Goal: Transaction & Acquisition: Purchase product/service

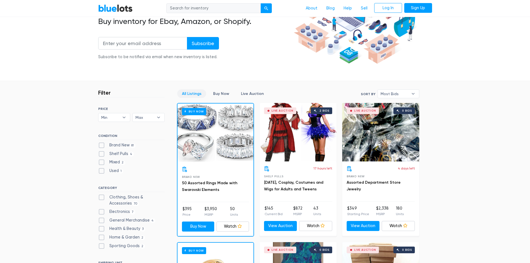
scroll to position [111, 0]
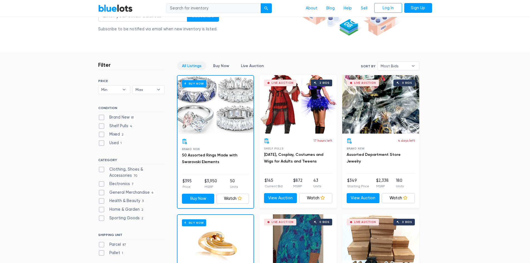
click at [104, 201] on label "Health & Beauty 3" at bounding box center [121, 201] width 47 height 6
click at [102, 201] on Beauty"] "Health & Beauty 3" at bounding box center [100, 200] width 4 height 4
checkbox Beauty"] "true"
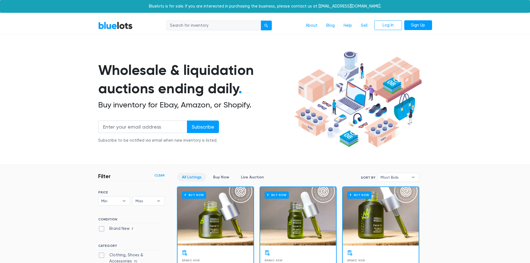
click at [203, 27] on input "search" at bounding box center [213, 26] width 95 height 10
type input "nordstrom merchandise"
click at [260, 21] on button "submit" at bounding box center [265, 26] width 11 height 10
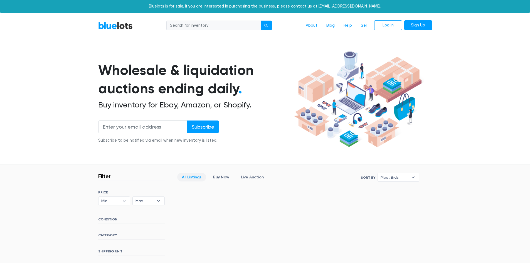
drag, startPoint x: 210, startPoint y: 26, endPoint x: 166, endPoint y: 28, distance: 44.2
click at [166, 28] on input "search" at bounding box center [213, 26] width 95 height 10
type input "luxury gwp items"
click at [260, 21] on button "submit" at bounding box center [265, 26] width 11 height 10
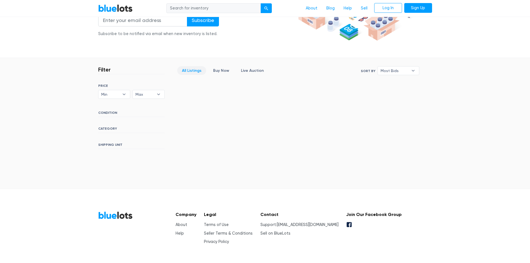
scroll to position [111, 0]
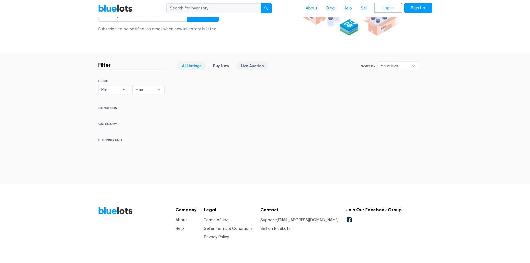
click at [247, 65] on link "Live Auction" at bounding box center [252, 65] width 32 height 9
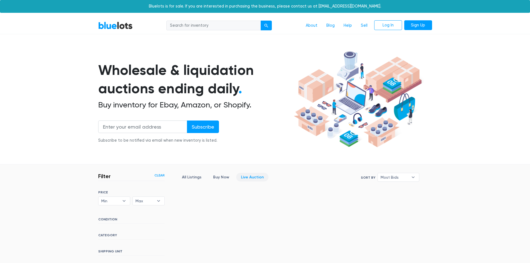
scroll to position [123, 0]
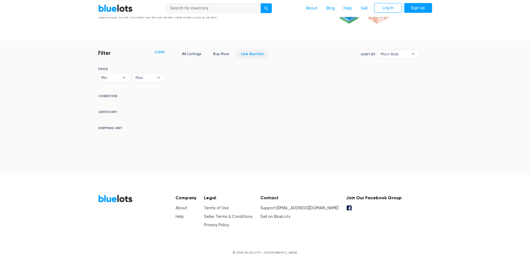
click at [254, 57] on link "Live Auction" at bounding box center [252, 53] width 32 height 9
click at [389, 53] on span "Most Bids" at bounding box center [394, 54] width 28 height 8
click at [396, 82] on li "Newly Listed" at bounding box center [400, 82] width 43 height 9
select select "newly_listed"
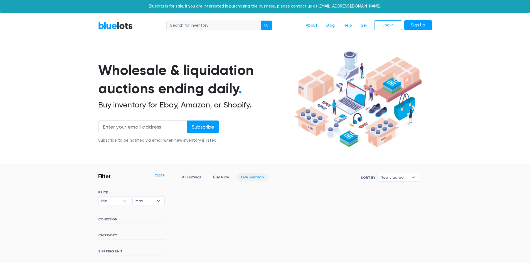
scroll to position [123, 0]
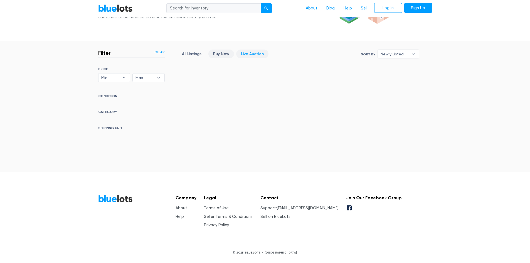
click at [223, 55] on link "Buy Now" at bounding box center [221, 53] width 26 height 9
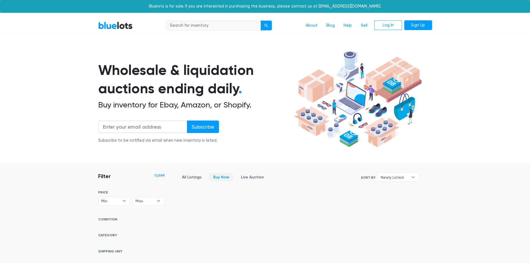
scroll to position [123, 0]
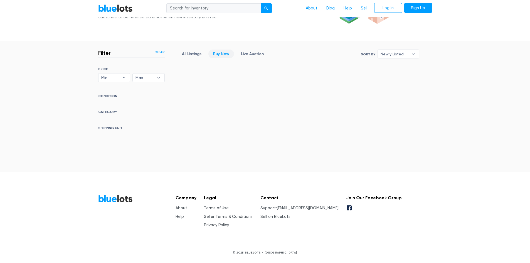
click at [270, 89] on div "Filter Filter & Sort Clear SORT BY Most Bids Ending Soonest Newly Listed Lowest…" at bounding box center [265, 91] width 342 height 101
click at [111, 113] on h6 "CATEGORY" at bounding box center [131, 113] width 66 height 6
click at [121, 75] on b "▾" at bounding box center [124, 77] width 12 height 8
drag, startPoint x: 111, startPoint y: 125, endPoint x: 139, endPoint y: 110, distance: 32.0
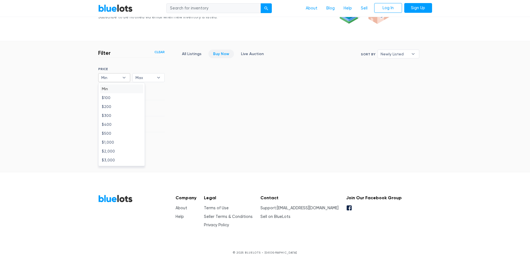
click at [111, 125] on li "$400" at bounding box center [121, 124] width 43 height 9
select select "40000"
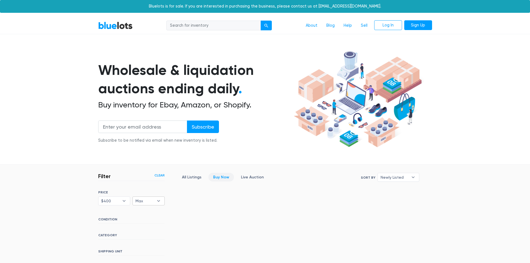
scroll to position [123, 0]
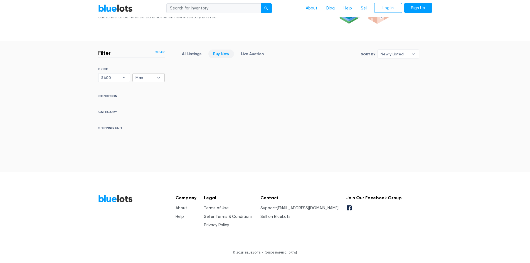
click at [158, 77] on b "▾" at bounding box center [159, 77] width 12 height 8
click at [149, 158] on li "$3,000" at bounding box center [155, 159] width 43 height 9
select select "300000"
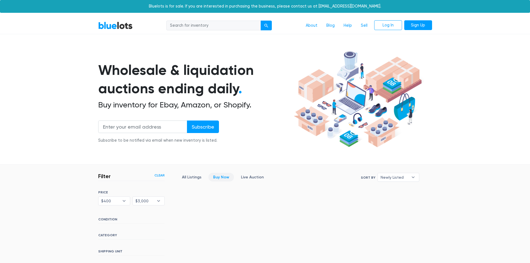
scroll to position [123, 0]
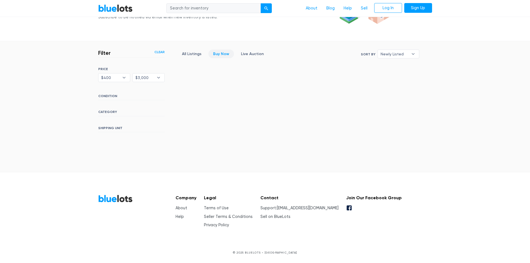
click at [108, 96] on h6 "CONDITION" at bounding box center [131, 97] width 66 height 6
click at [145, 99] on h6 "CONDITION" at bounding box center [131, 97] width 66 height 6
drag, startPoint x: 158, startPoint y: 101, endPoint x: 153, endPoint y: 103, distance: 4.7
click at [154, 103] on div "SORT BY Most Bids Ending Soonest Newly Listed Lowest Price Highest Price Newly …" at bounding box center [131, 99] width 66 height 65
drag, startPoint x: 136, startPoint y: 121, endPoint x: 137, endPoint y: 145, distance: 23.9
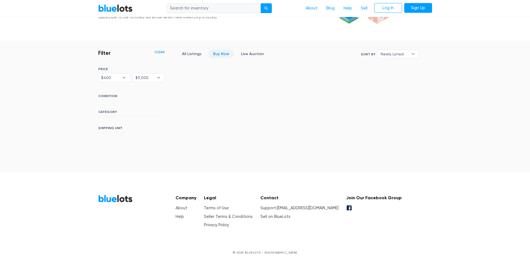
click at [136, 123] on div "SORT BY Most Bids Ending Soonest Newly Listed Lowest Price Highest Price Newly …" at bounding box center [131, 99] width 66 height 65
drag, startPoint x: 138, startPoint y: 147, endPoint x: 146, endPoint y: 140, distance: 11.0
click at [146, 140] on section "Filter Filter & Sort Clear SORT BY Most Bids Ending Soonest Newly Listed Lowest…" at bounding box center [265, 106] width 530 height 131
click at [192, 52] on link "All Listings" at bounding box center [191, 53] width 29 height 9
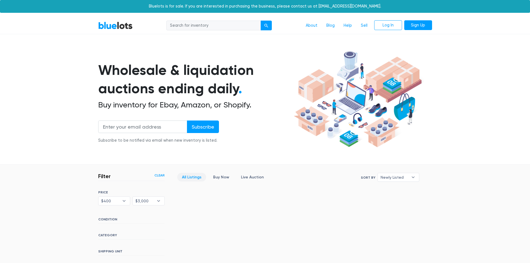
scroll to position [123, 0]
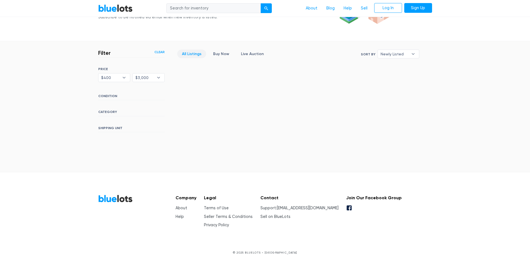
click at [255, 89] on div "Filter Filter & Sort Clear SORT BY Most Bids Ending Soonest Newly Listed Lowest…" at bounding box center [265, 91] width 342 height 101
drag, startPoint x: 290, startPoint y: 101, endPoint x: 302, endPoint y: 104, distance: 12.5
click at [291, 101] on div "Filter Filter & Sort Clear SORT BY Most Bids Ending Soonest Newly Listed Lowest…" at bounding box center [265, 91] width 342 height 101
click at [304, 115] on div "Filter Filter & Sort Clear SORT BY Most Bids Ending Soonest Newly Listed Lowest…" at bounding box center [265, 91] width 342 height 101
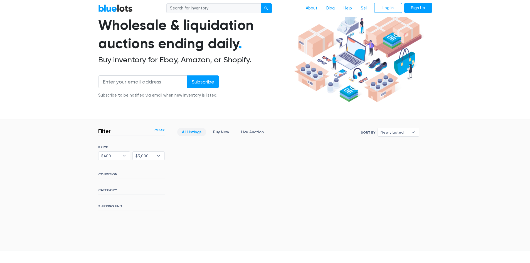
scroll to position [0, 0]
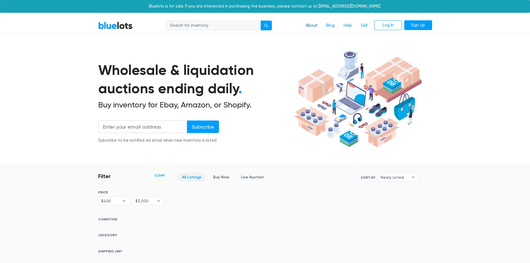
click at [312, 25] on link "About" at bounding box center [311, 25] width 21 height 11
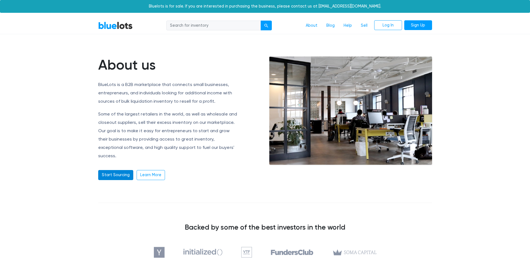
click at [121, 170] on link "Start Sourcing" at bounding box center [115, 175] width 35 height 10
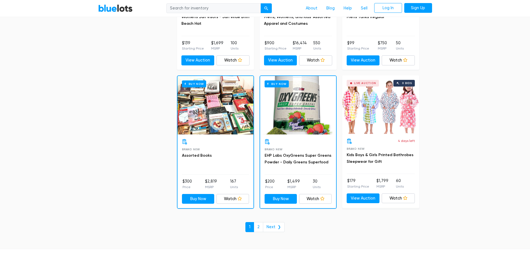
scroll to position [2395, 0]
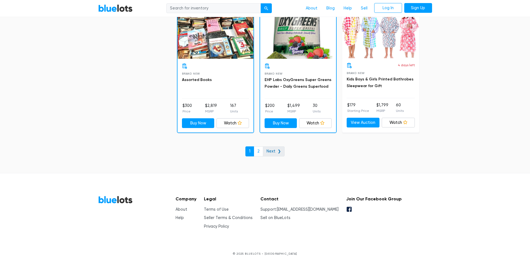
click at [274, 148] on link "Next ❯" at bounding box center [274, 151] width 22 height 10
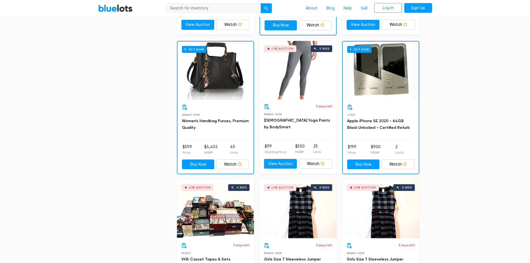
scroll to position [195, 0]
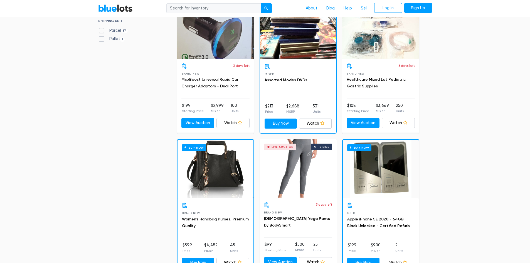
click at [225, 178] on div "Buy Now" at bounding box center [215, 169] width 76 height 58
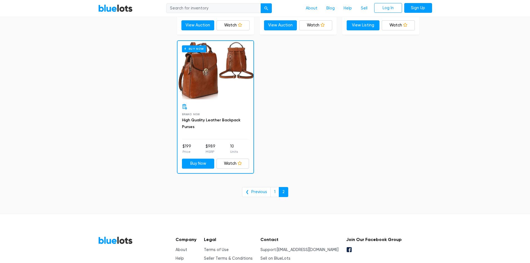
scroll to position [2224, 0]
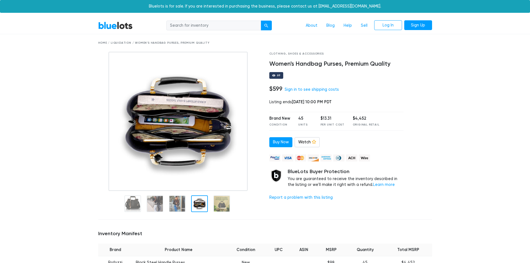
click at [179, 24] on input "search" at bounding box center [213, 26] width 95 height 10
type input "cosmetics"
click at [260, 21] on button "submit" at bounding box center [265, 26] width 11 height 10
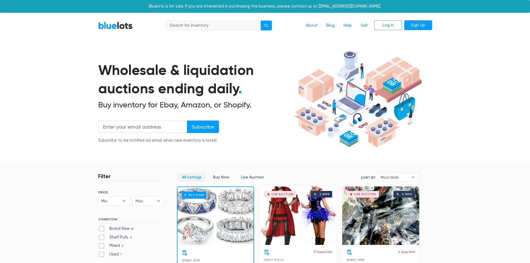
scroll to position [2395, 0]
